Goal: Task Accomplishment & Management: Manage account settings

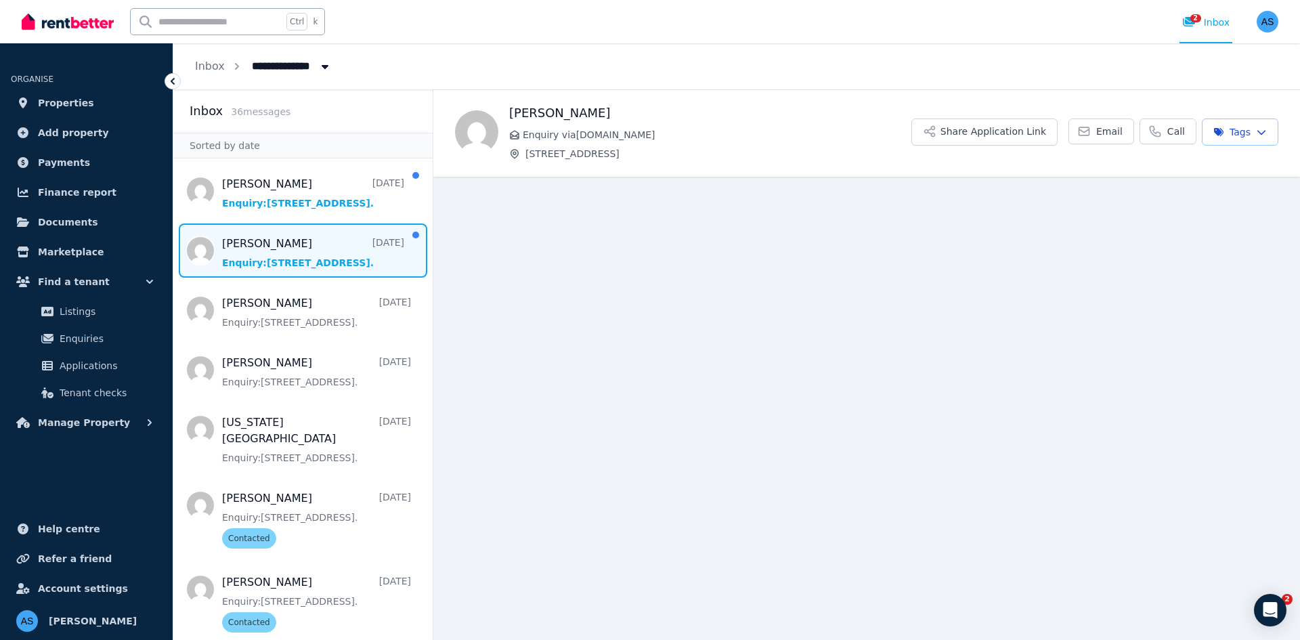
click at [312, 252] on span "Message list" at bounding box center [302, 251] width 259 height 54
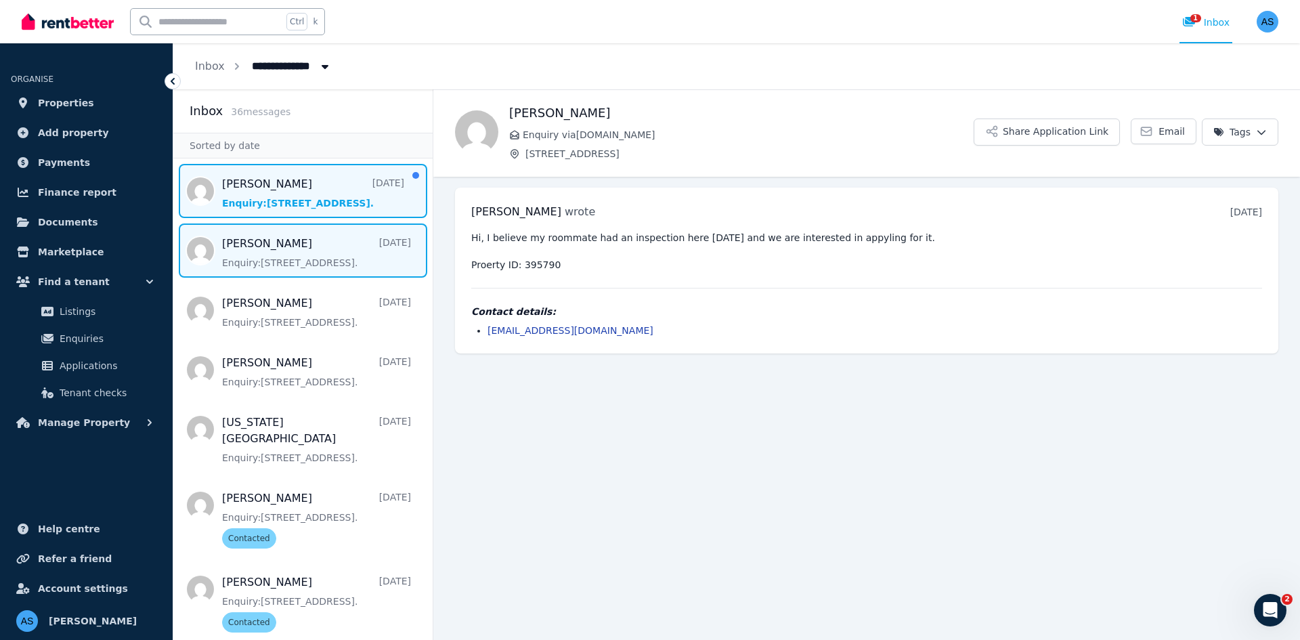
click at [295, 190] on span "Message list" at bounding box center [302, 191] width 259 height 54
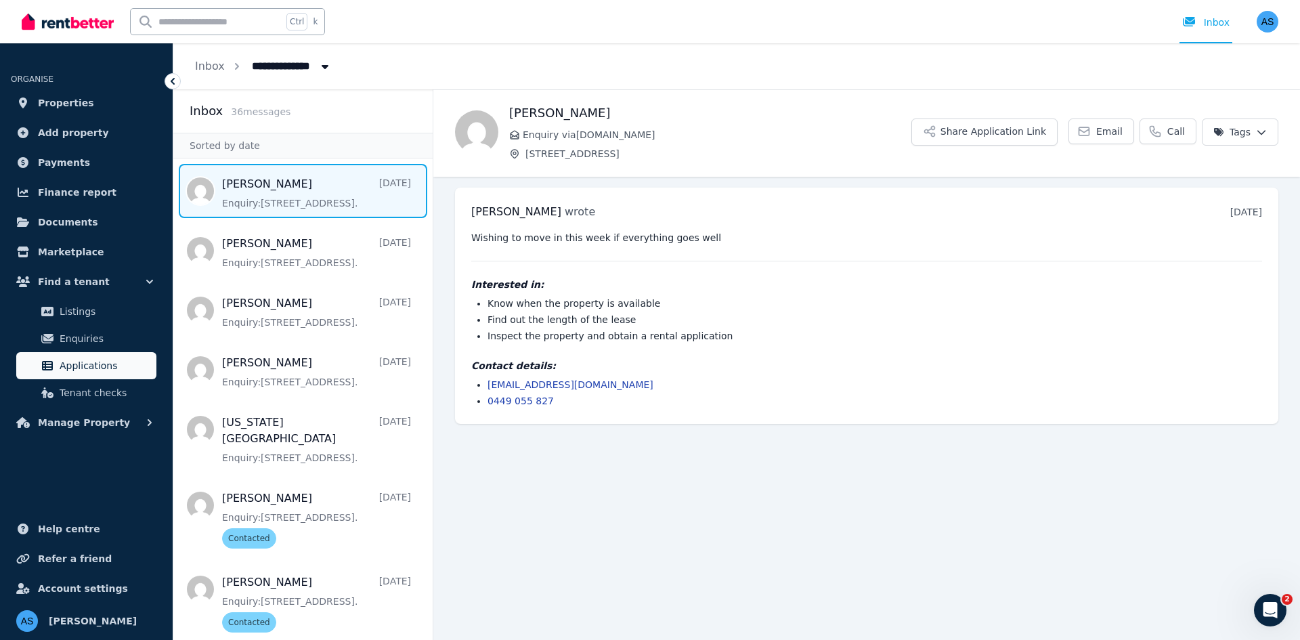
click at [99, 364] on span "Applications" at bounding box center [105, 366] width 91 height 16
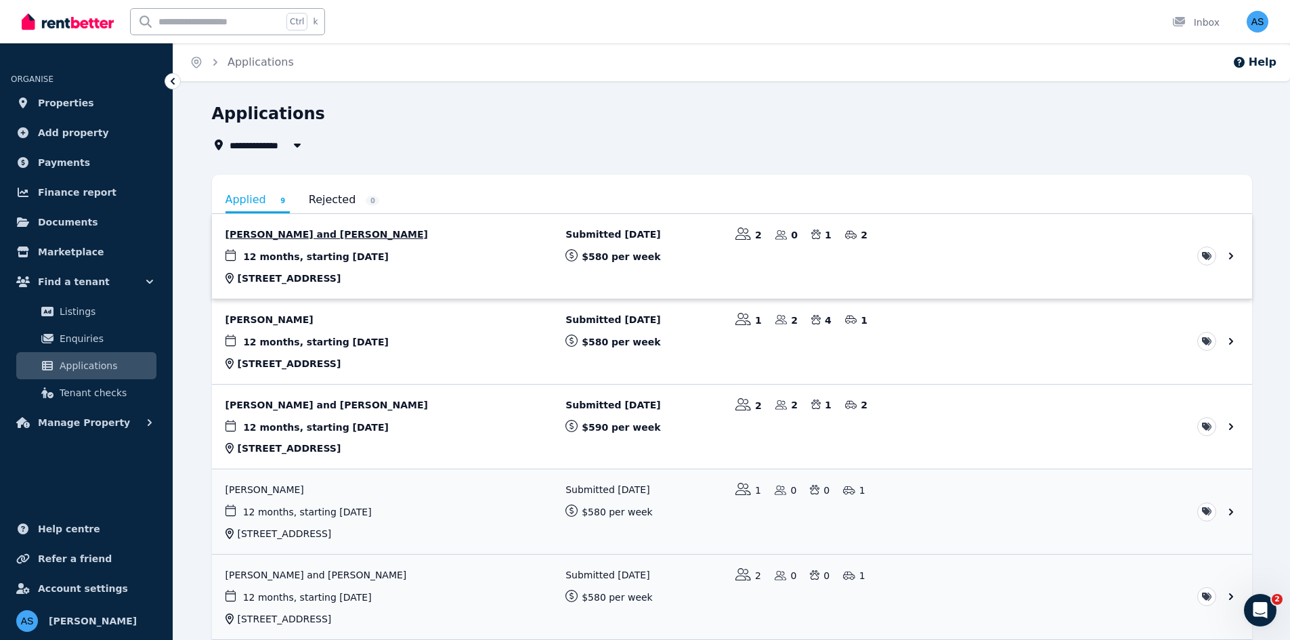
click at [1230, 258] on link "View application: Ella Liberale and Reid Hill" at bounding box center [732, 256] width 1040 height 85
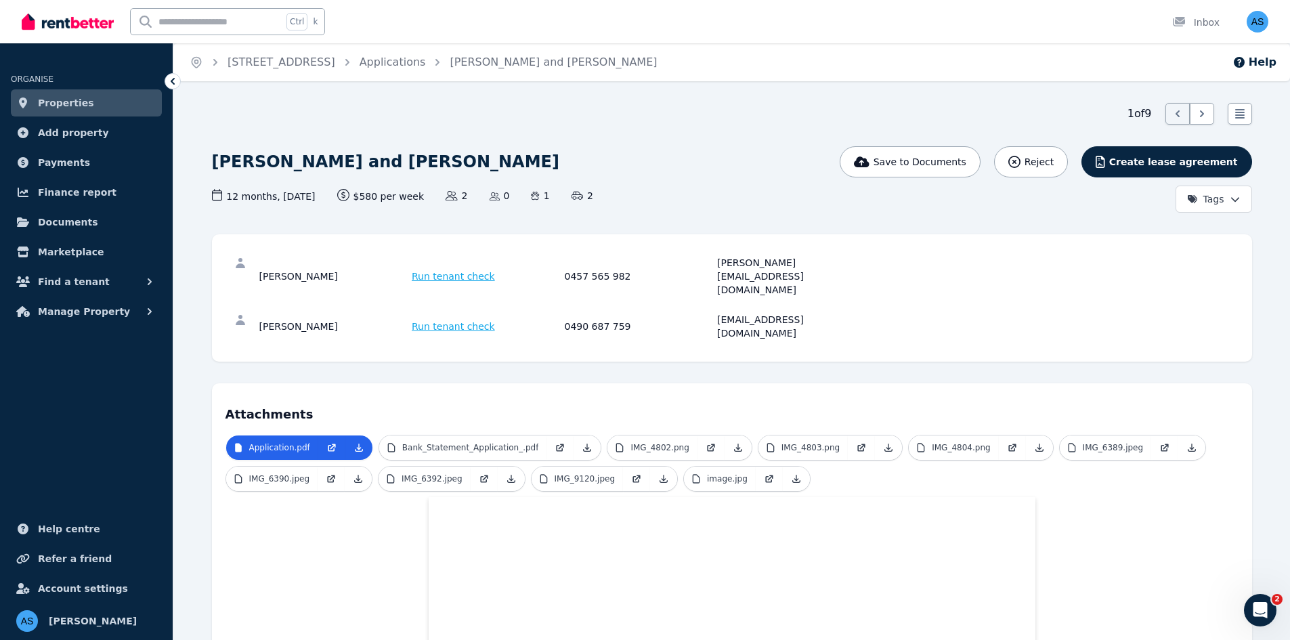
click at [1208, 203] on html "Open main menu Ctrl k Inbox Open user menu ORGANISE Properties Add property Pay…" at bounding box center [645, 320] width 1290 height 640
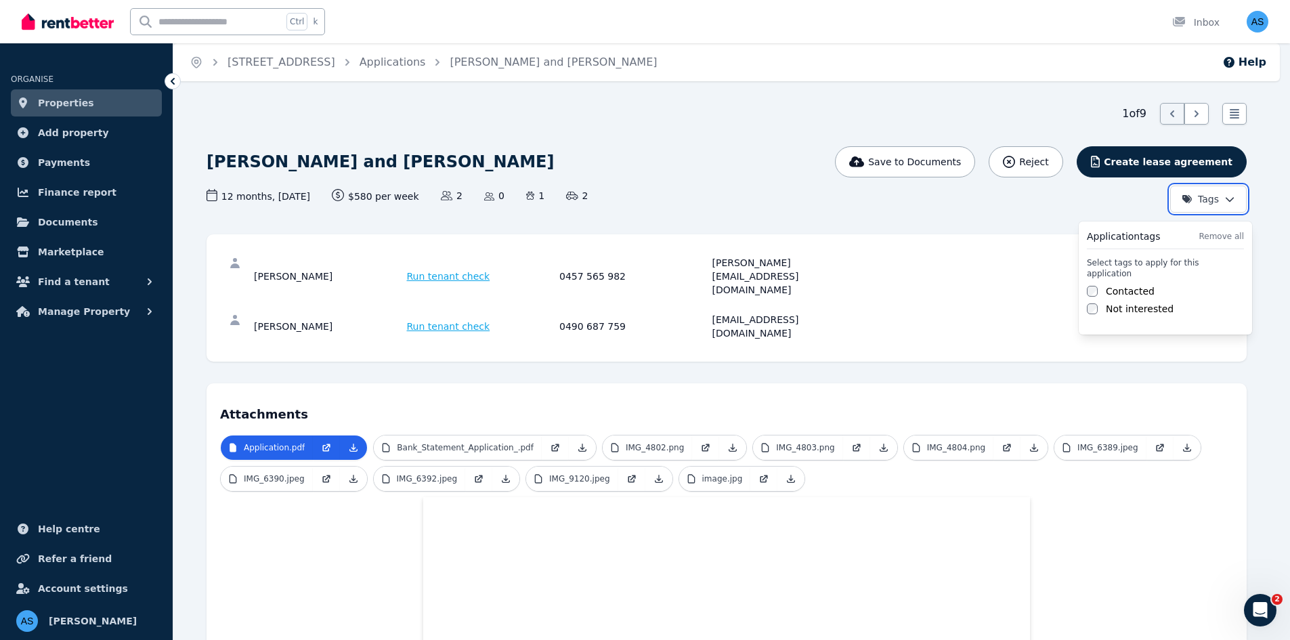
click at [1014, 228] on html "Open main menu Ctrl k Inbox Open user menu ORGANISE Properties Add property Pay…" at bounding box center [645, 320] width 1290 height 640
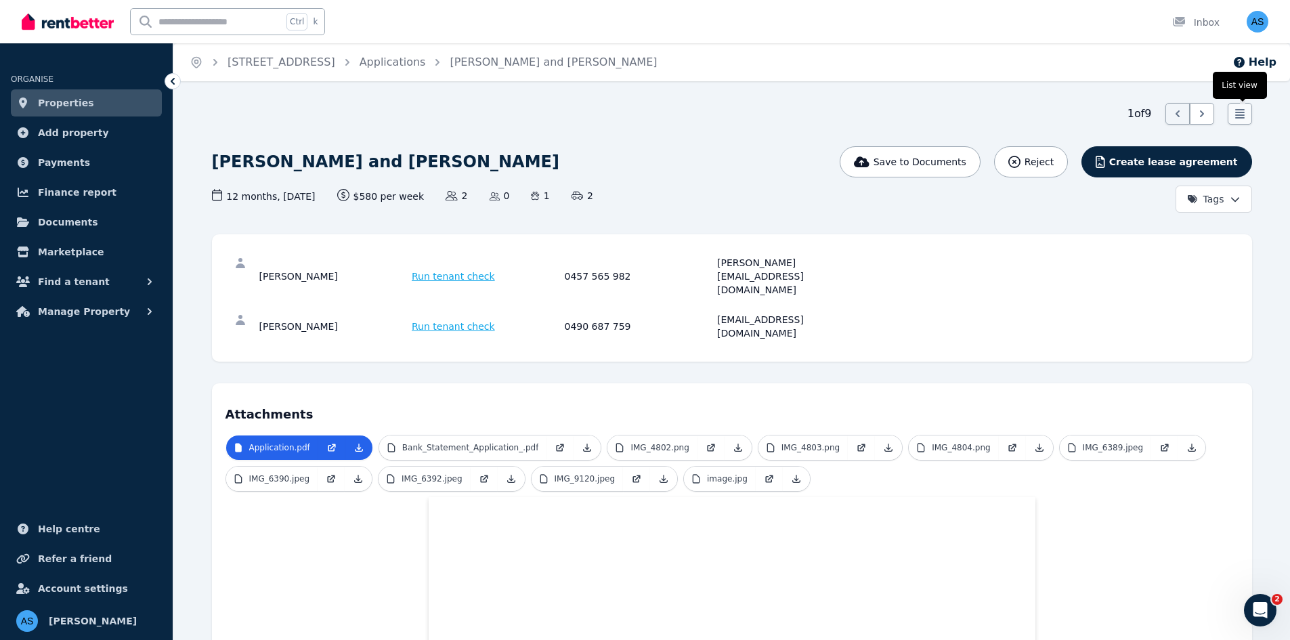
click at [1239, 112] on icon at bounding box center [1239, 113] width 9 height 9
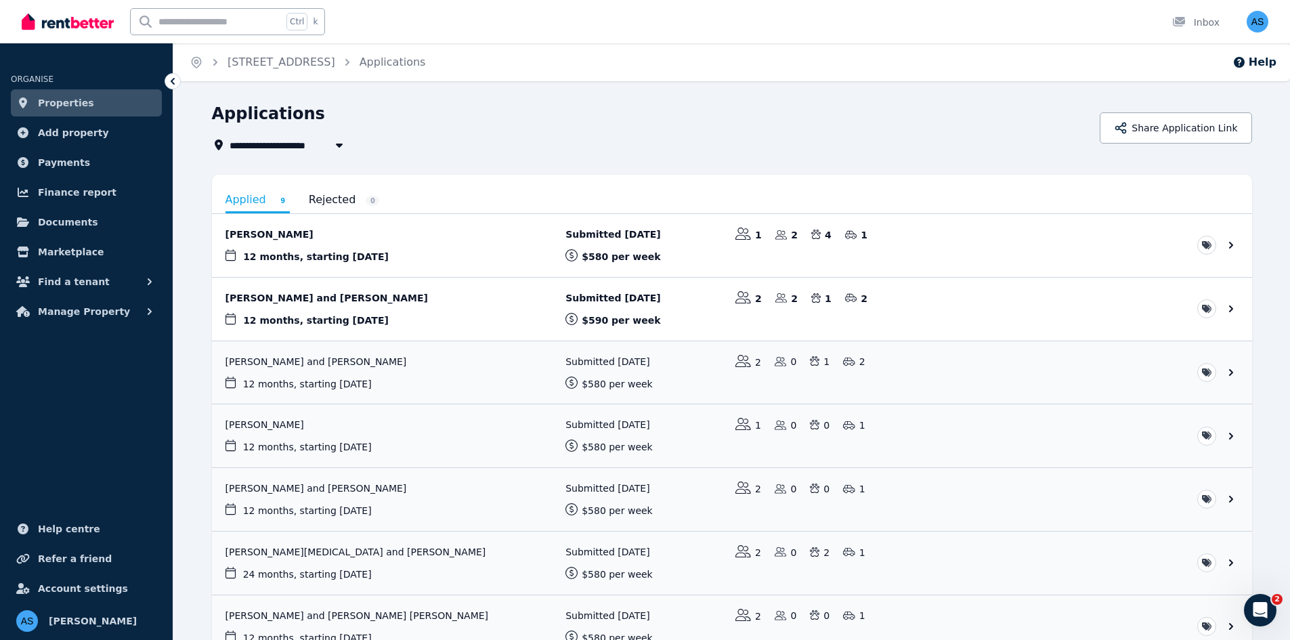
drag, startPoint x: 914, startPoint y: 237, endPoint x: 894, endPoint y: 161, distance: 79.0
click at [894, 161] on div "**********" at bounding box center [732, 451] width 1040 height 696
click at [950, 244] on link "View application: Leanne Heanes" at bounding box center [732, 245] width 1040 height 63
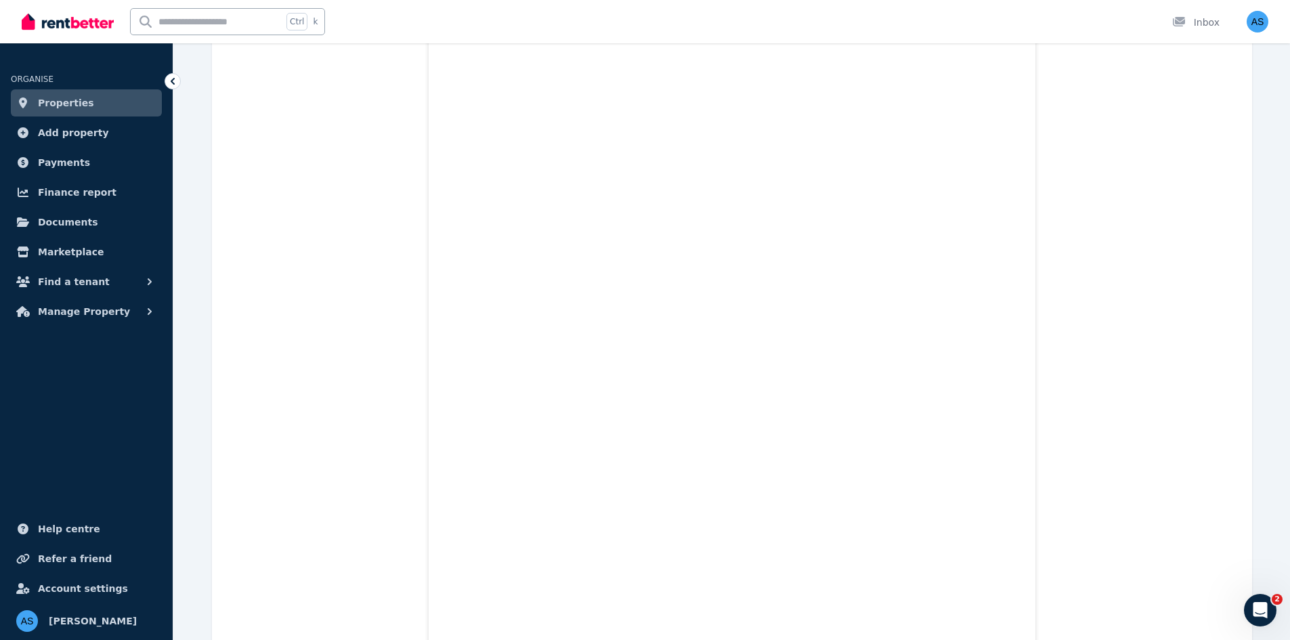
scroll to position [474, 0]
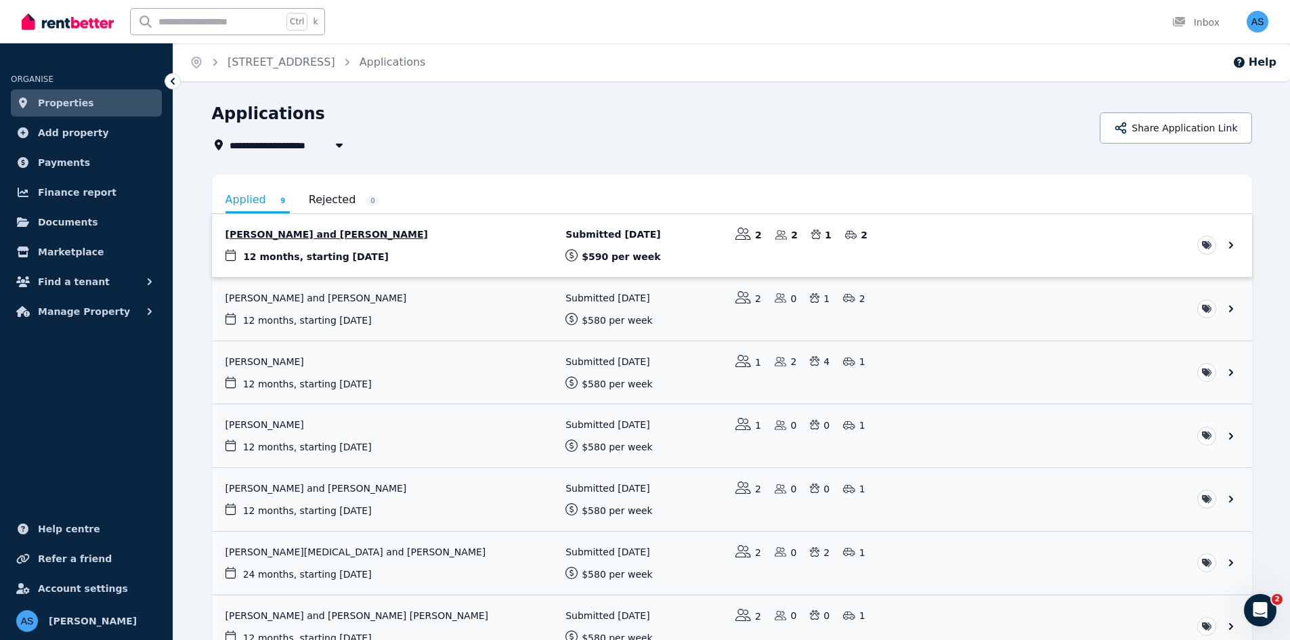
click at [468, 238] on link "View application: Nathan Moran and Megan James" at bounding box center [732, 245] width 1040 height 63
